Goal: Information Seeking & Learning: Learn about a topic

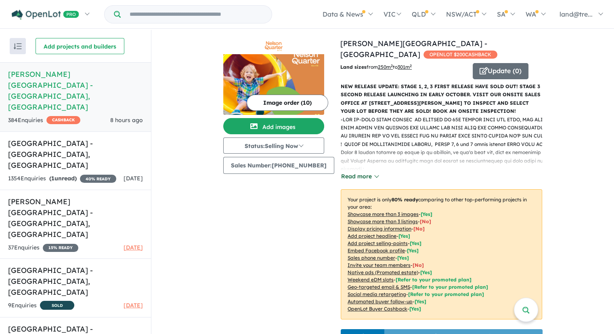
click at [370, 172] on button "Read more" at bounding box center [360, 176] width 38 height 9
